Goal: Task Accomplishment & Management: Use online tool/utility

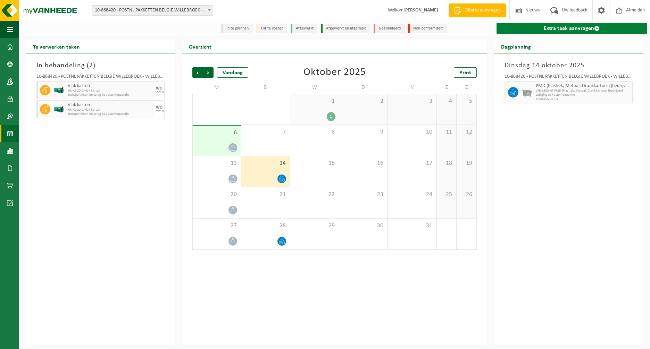
click at [577, 28] on link "Extra taak aanvragen" at bounding box center [572, 28] width 151 height 11
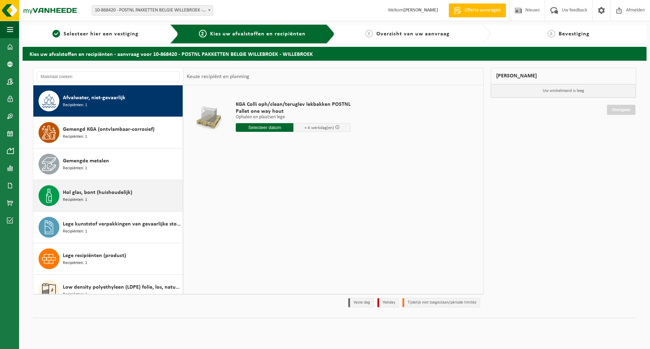
click at [95, 198] on div "Hol glas, bont (huishoudelijk) Recipiënten: 1" at bounding box center [122, 195] width 118 height 21
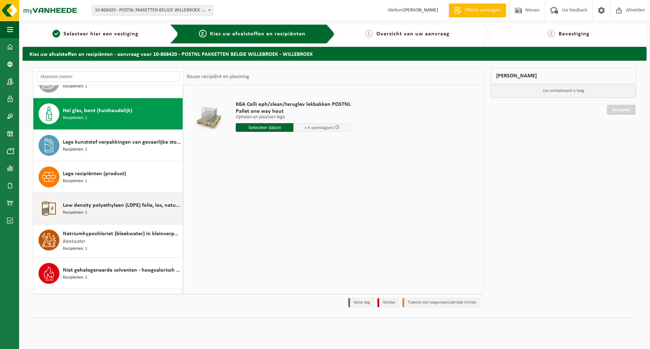
scroll to position [95, 0]
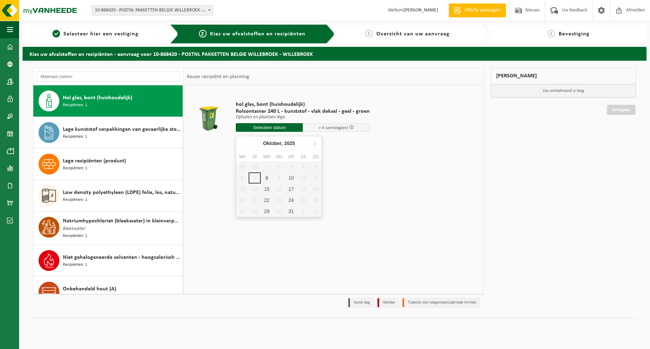
click at [271, 126] on input "text" at bounding box center [269, 127] width 67 height 9
click at [267, 176] on div "8" at bounding box center [267, 178] width 12 height 11
type input "Van [DATE]"
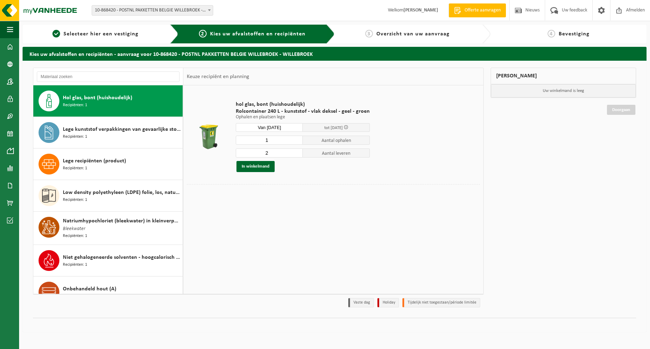
type input "1"
click at [296, 142] on input "1" at bounding box center [269, 140] width 67 height 9
type input "1"
click at [296, 155] on input "1" at bounding box center [269, 153] width 67 height 9
click at [256, 167] on button "In winkelmand" at bounding box center [256, 166] width 38 height 11
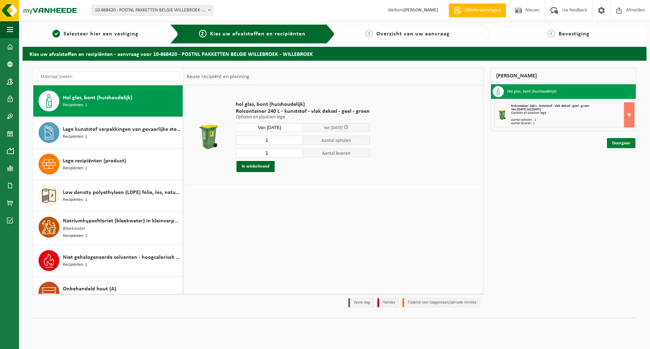
click at [624, 143] on link "Doorgaan" at bounding box center [621, 143] width 28 height 10
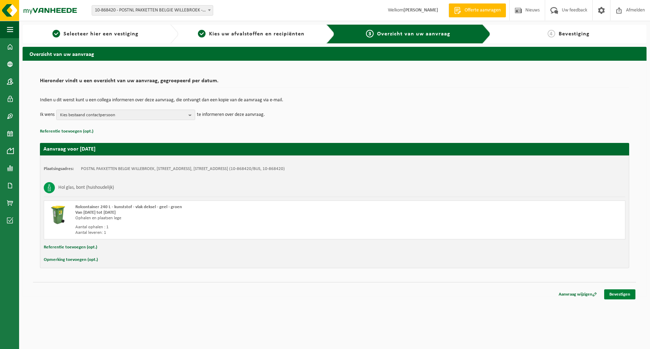
click at [622, 293] on link "Bevestigen" at bounding box center [619, 295] width 31 height 10
